Goal: Information Seeking & Learning: Learn about a topic

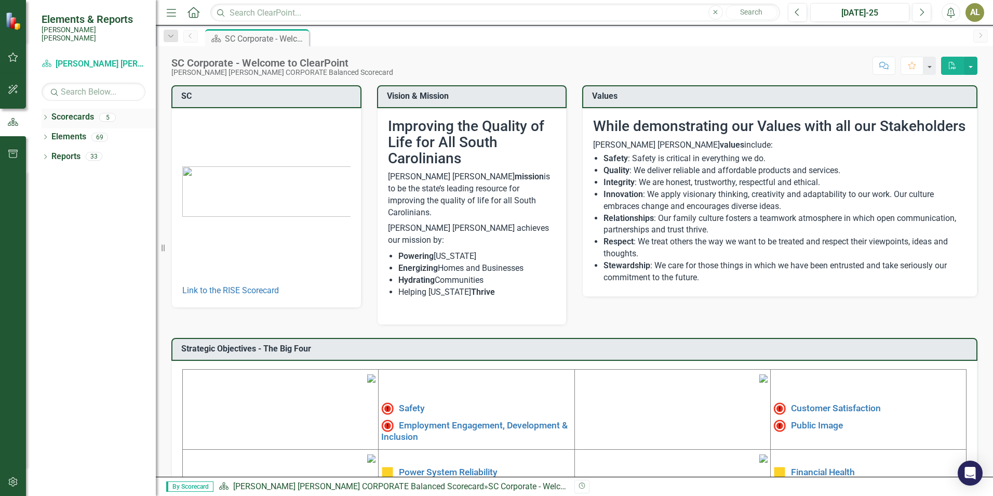
click at [45, 115] on icon "Dropdown" at bounding box center [45, 118] width 7 height 6
click at [97, 131] on link "[PERSON_NAME] [PERSON_NAME] CORPORATE Balanced Scorecard" at bounding box center [106, 137] width 99 height 12
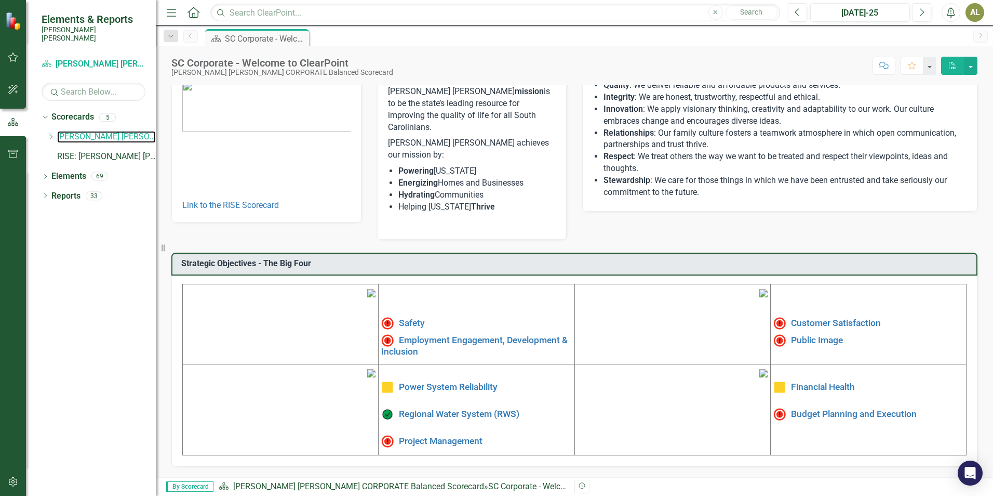
scroll to position [156, 0]
click at [452, 435] on link "Project Management" at bounding box center [441, 440] width 84 height 10
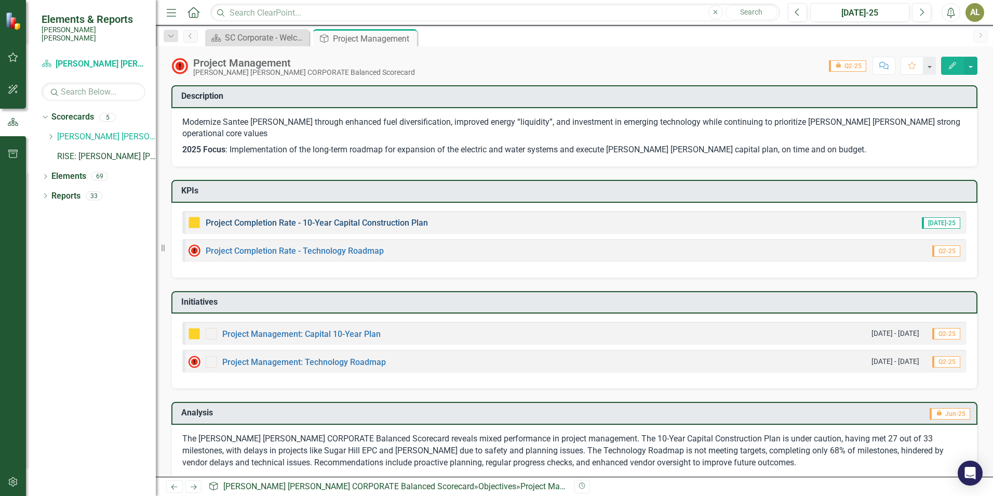
click at [409, 218] on link "Project Completion Rate - 10-Year Capital Construction Plan" at bounding box center [317, 223] width 222 height 10
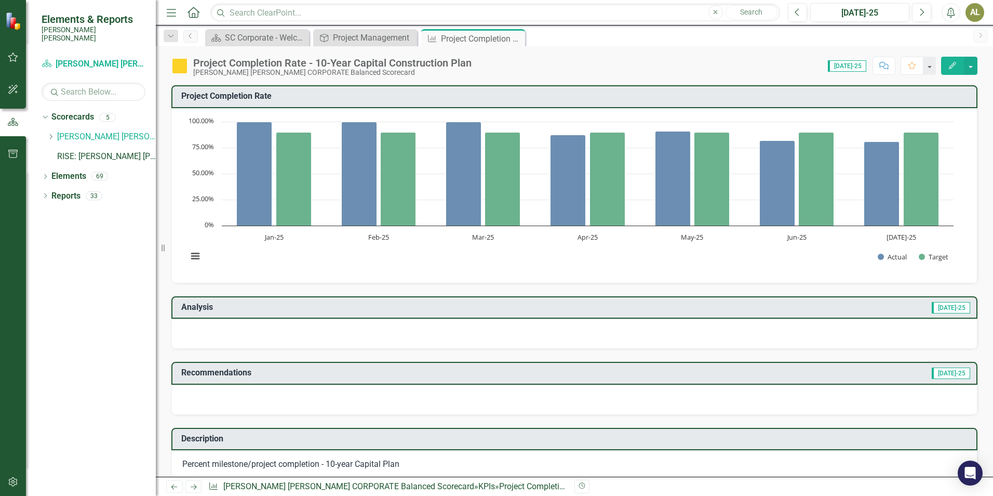
click at [251, 325] on div at bounding box center [574, 333] width 806 height 30
click at [185, 329] on div at bounding box center [574, 333] width 806 height 30
click at [837, 323] on div at bounding box center [574, 333] width 806 height 30
click at [292, 330] on div at bounding box center [574, 333] width 806 height 30
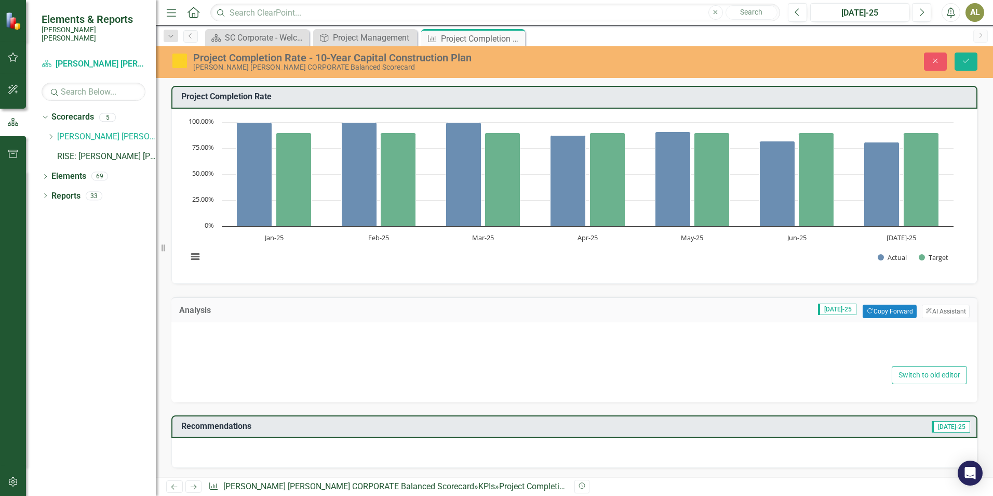
click at [195, 335] on div at bounding box center [575, 346] width 786 height 33
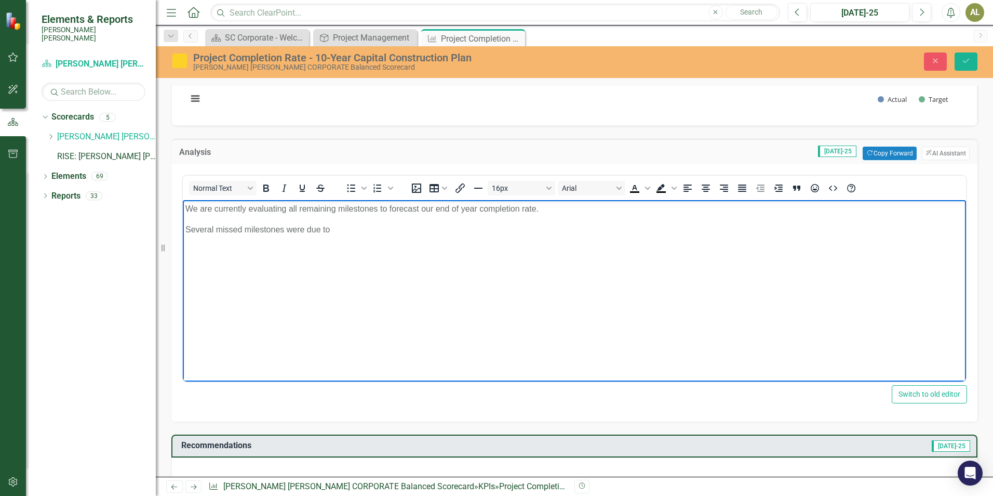
scroll to position [260, 0]
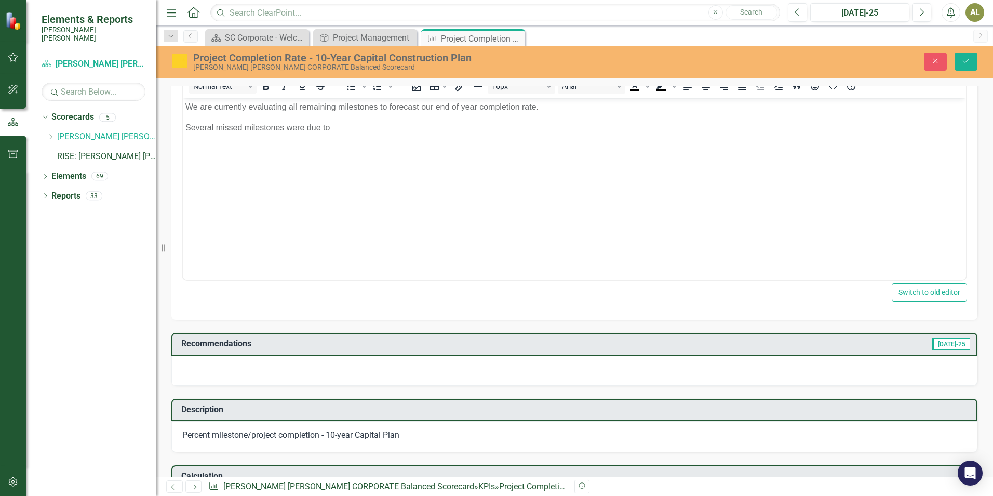
click at [215, 370] on div at bounding box center [574, 370] width 806 height 30
click at [244, 366] on div at bounding box center [574, 370] width 806 height 30
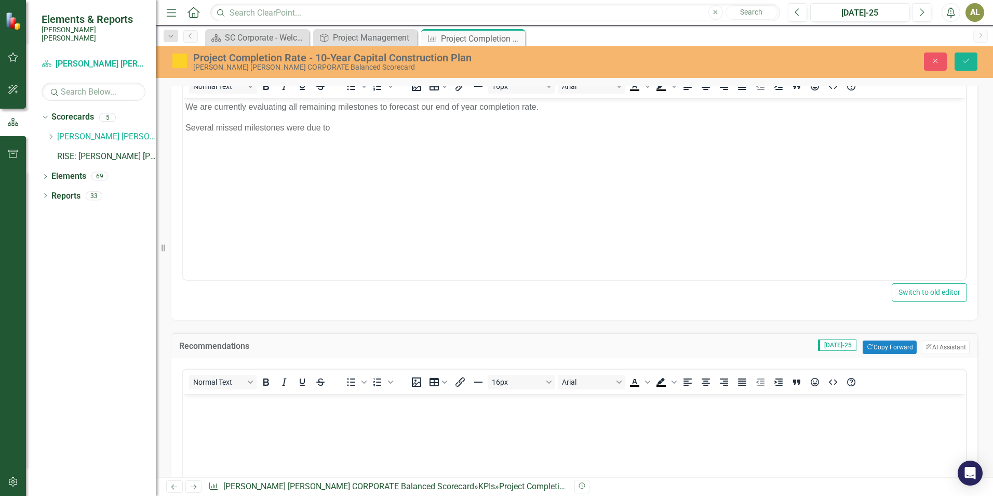
scroll to position [0, 0]
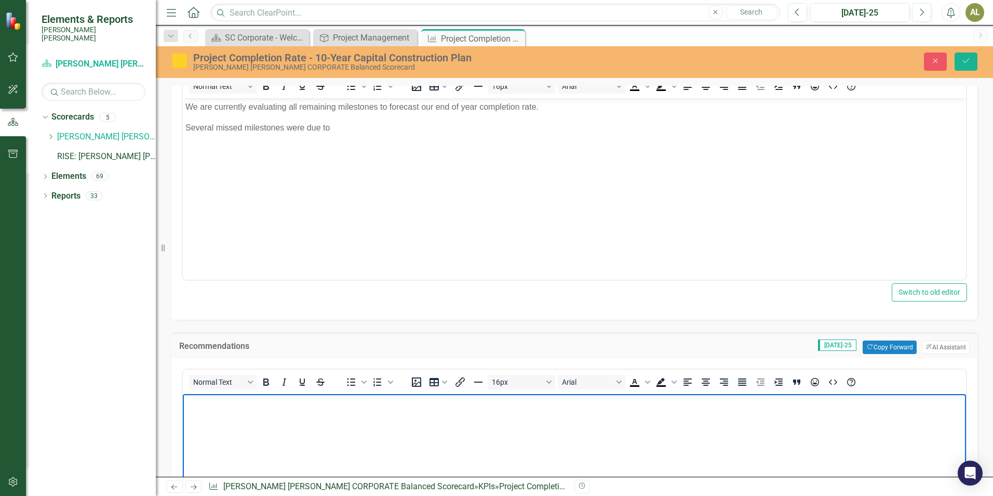
click at [221, 428] on body "Rich Text Area. Press ALT-0 for help." at bounding box center [574, 472] width 783 height 156
